Goal: Task Accomplishment & Management: Manage account settings

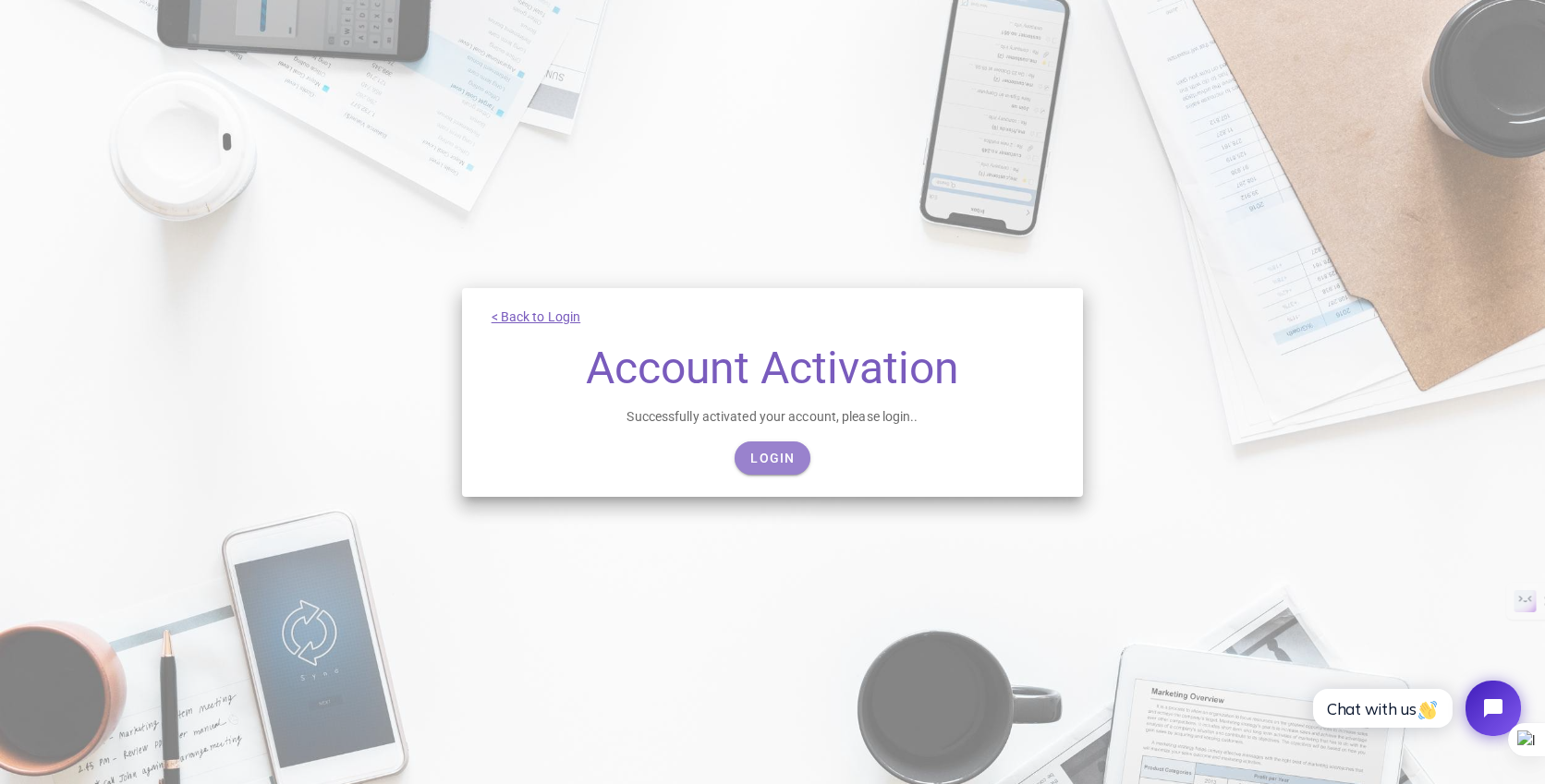
click at [772, 460] on span "Login" at bounding box center [772, 458] width 45 height 15
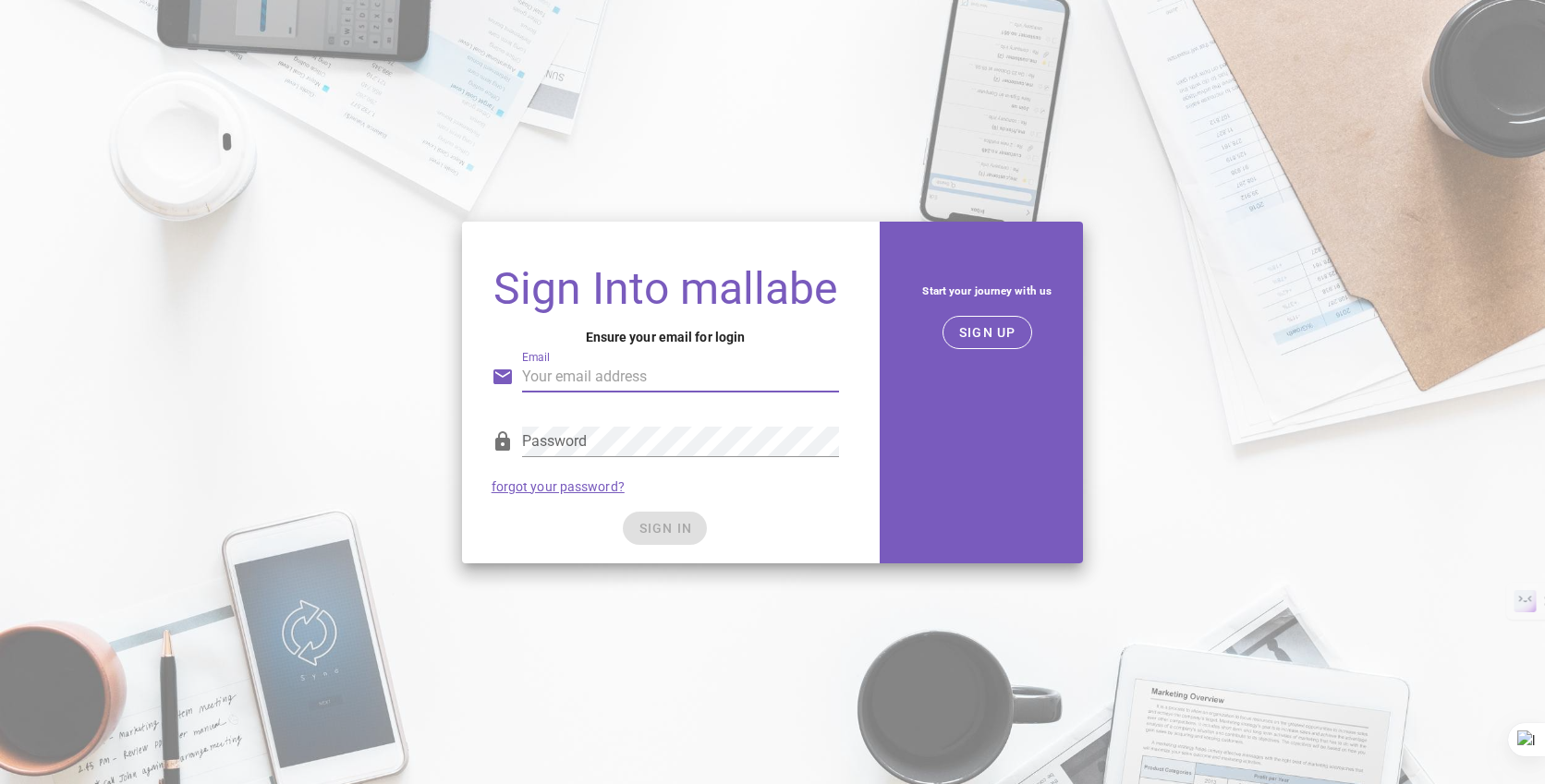
click at [627, 383] on input "Email" at bounding box center [680, 377] width 317 height 30
type input "buzzhoang@gmail.com"
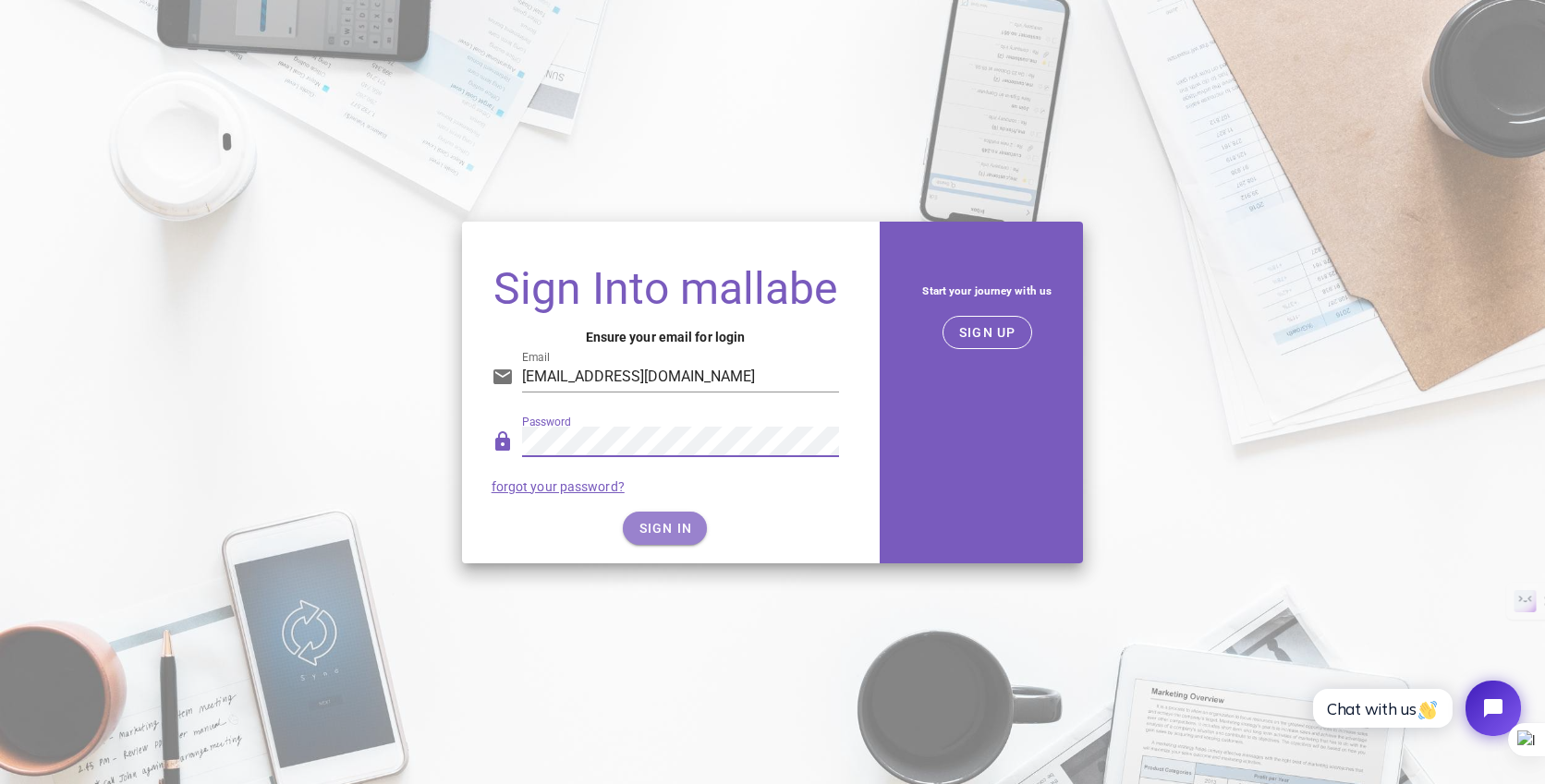
click at [653, 523] on span "SIGN IN" at bounding box center [665, 528] width 54 height 15
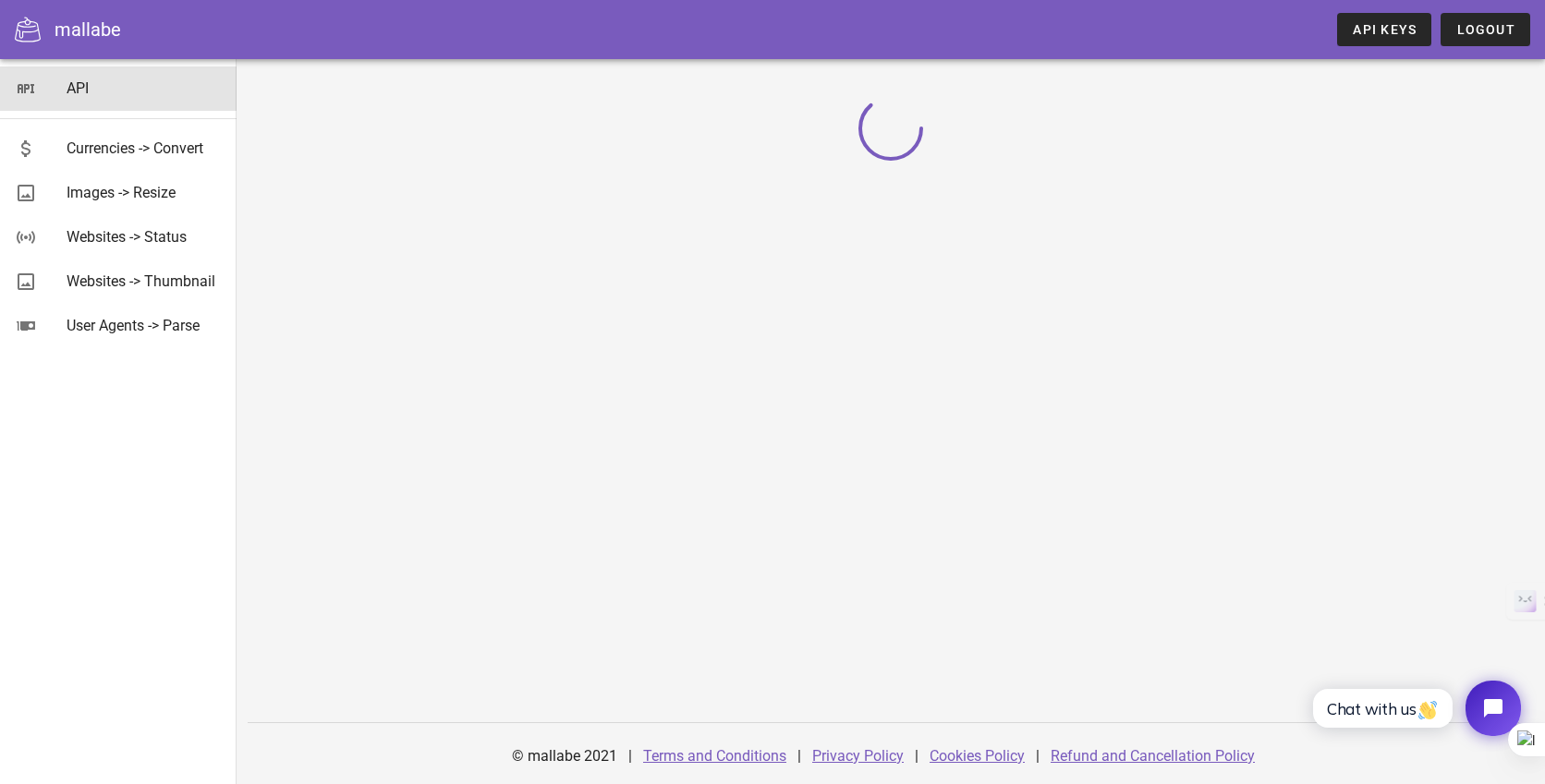
click at [74, 94] on div "API" at bounding box center [144, 88] width 155 height 17
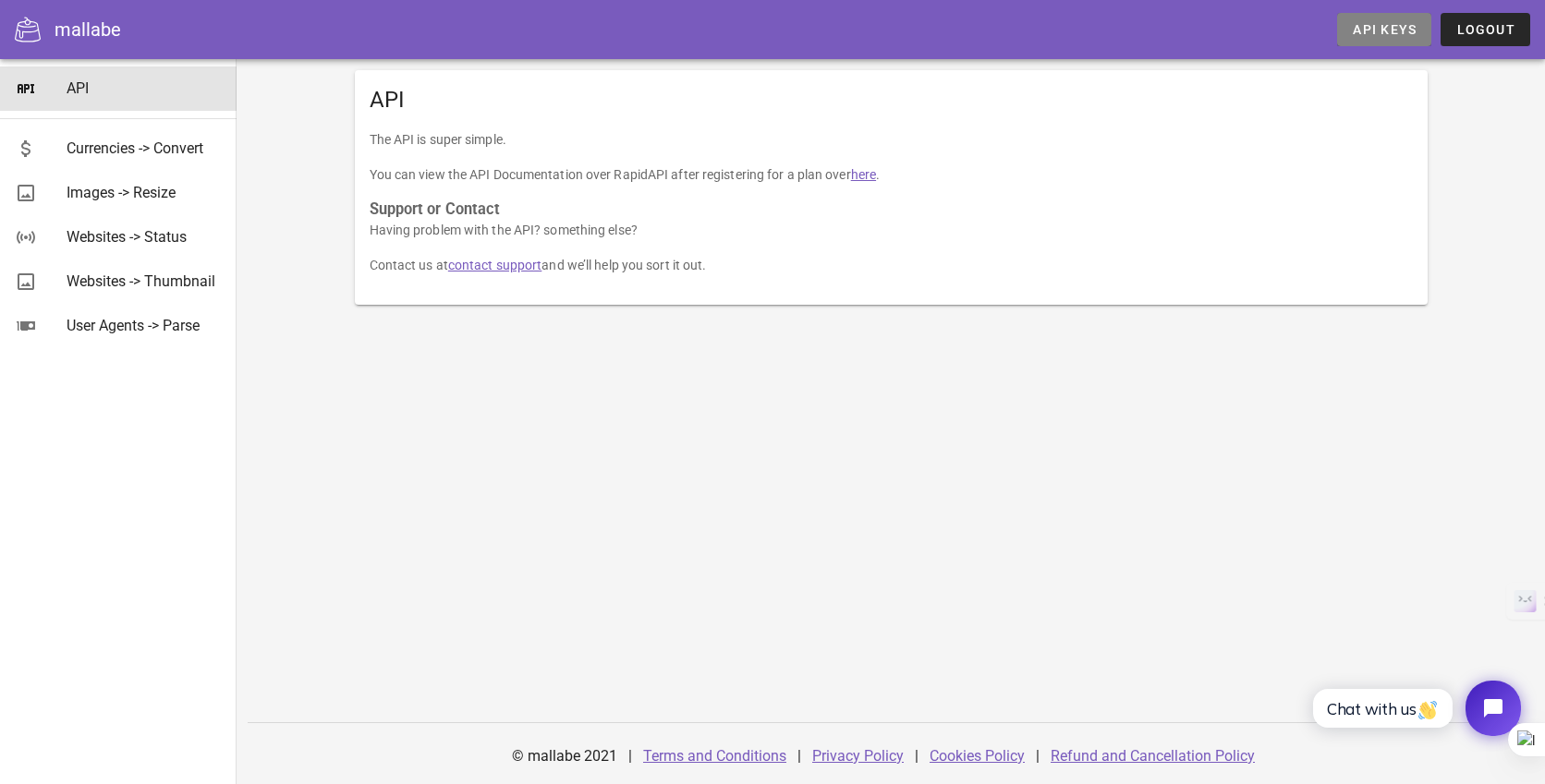
drag, startPoint x: 1359, startPoint y: 26, endPoint x: 1315, endPoint y: 64, distance: 58.1
click at [1359, 26] on span "API Keys" at bounding box center [1383, 29] width 65 height 15
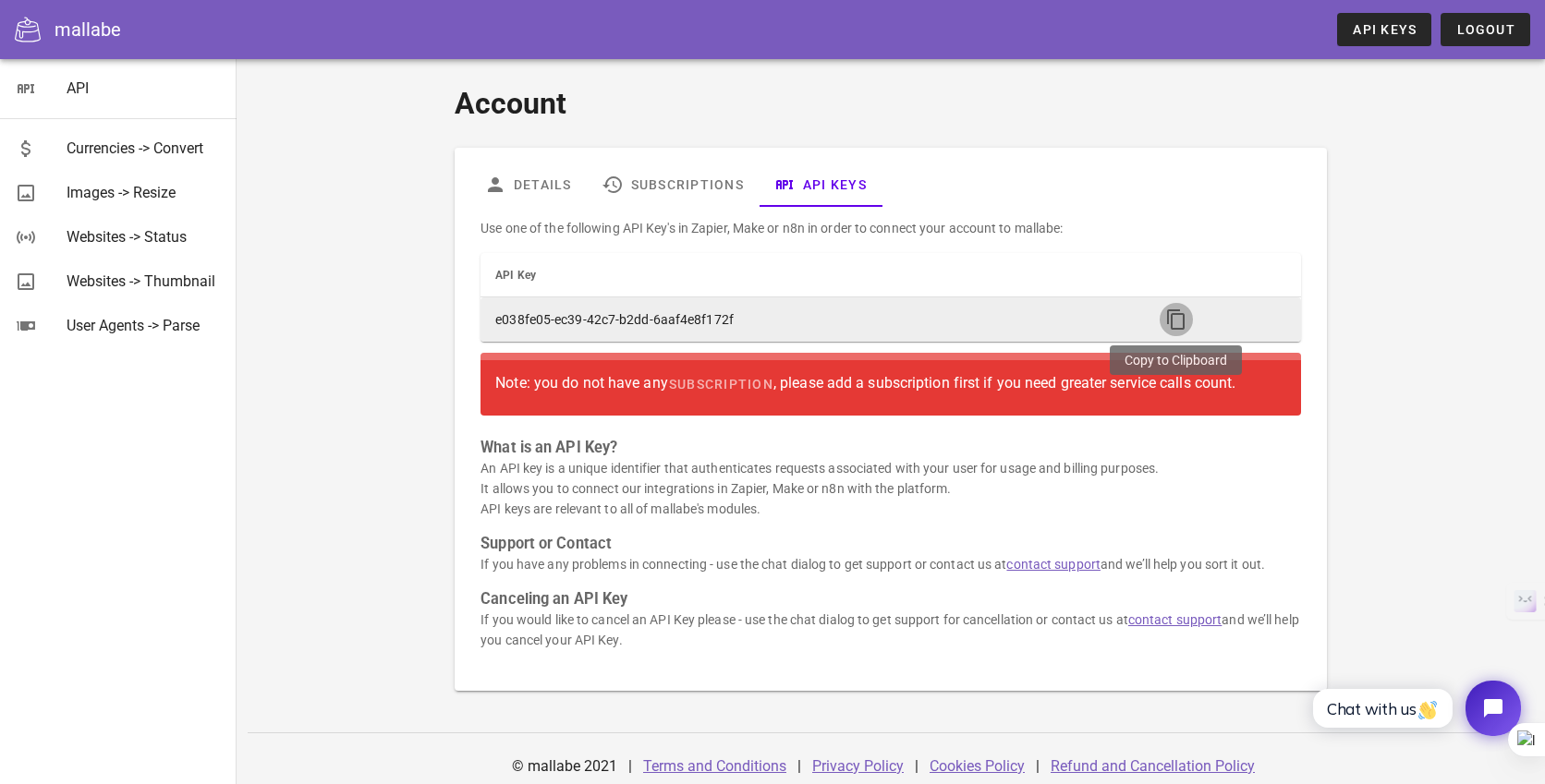
click at [1168, 315] on icon "button" at bounding box center [1176, 319] width 22 height 22
